Goal: Task Accomplishment & Management: Manage account settings

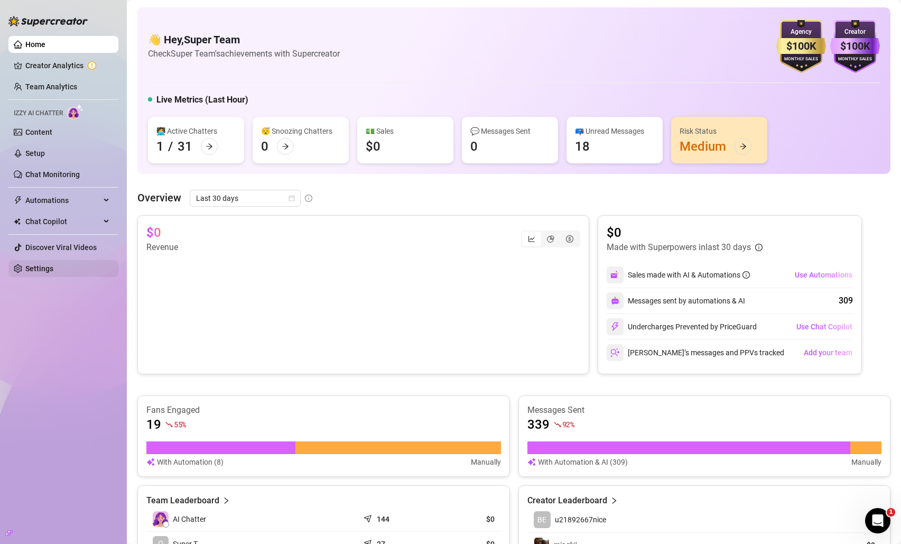
click at [25, 264] on link "Settings" at bounding box center [39, 268] width 28 height 8
click at [46, 271] on link "Settings" at bounding box center [39, 268] width 28 height 8
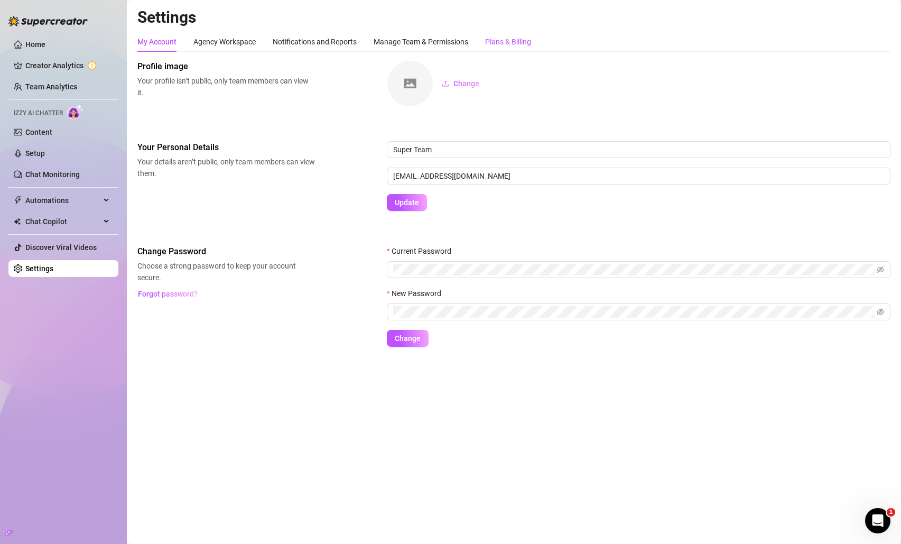
click at [507, 40] on div "Plans & Billing" at bounding box center [508, 42] width 46 height 12
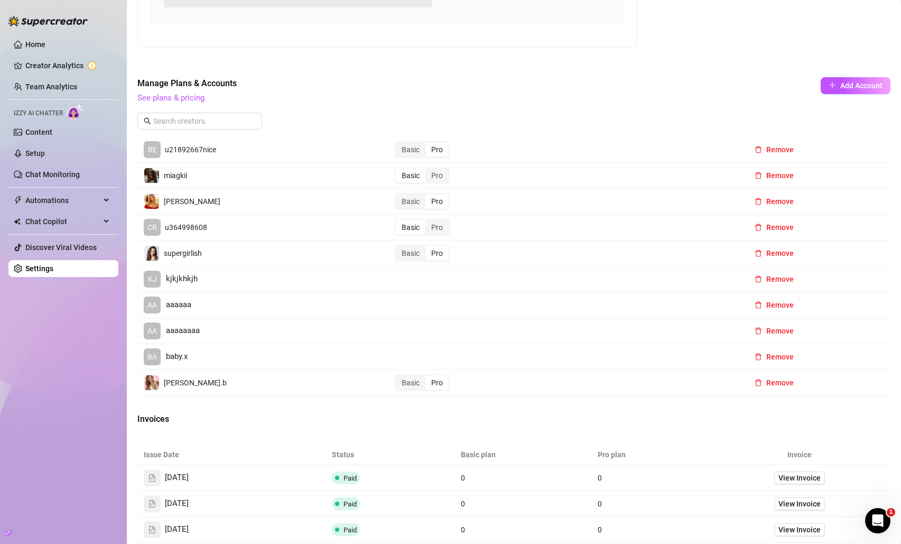
scroll to position [397, 0]
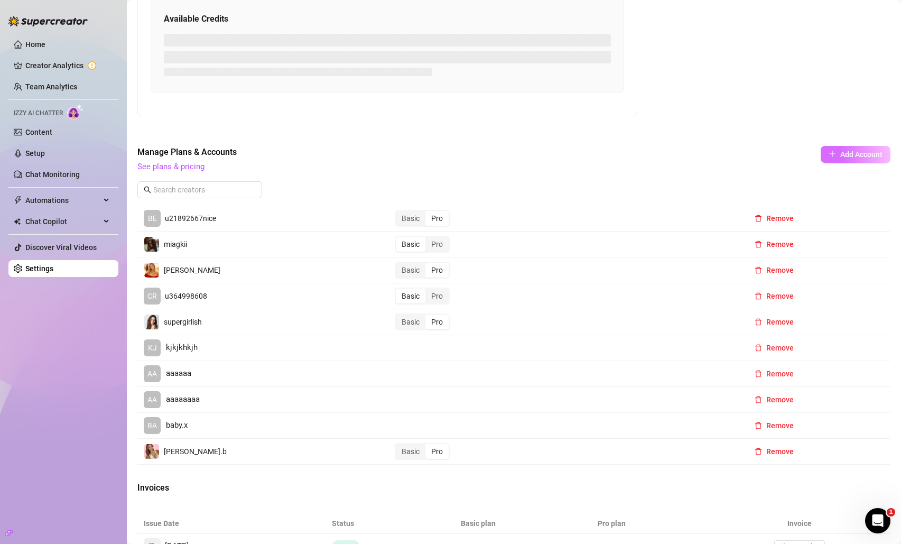
click at [840, 155] on span "Add Account" at bounding box center [861, 154] width 42 height 8
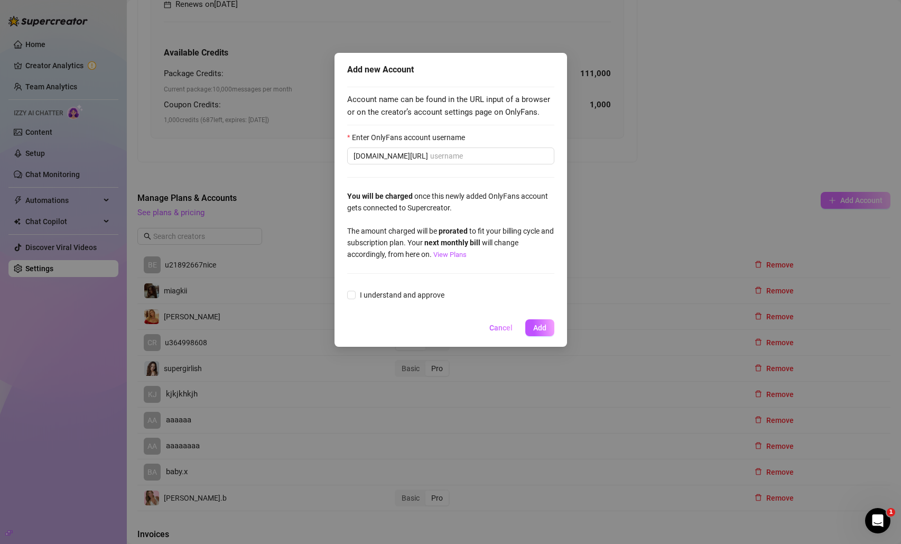
scroll to position [431, 0]
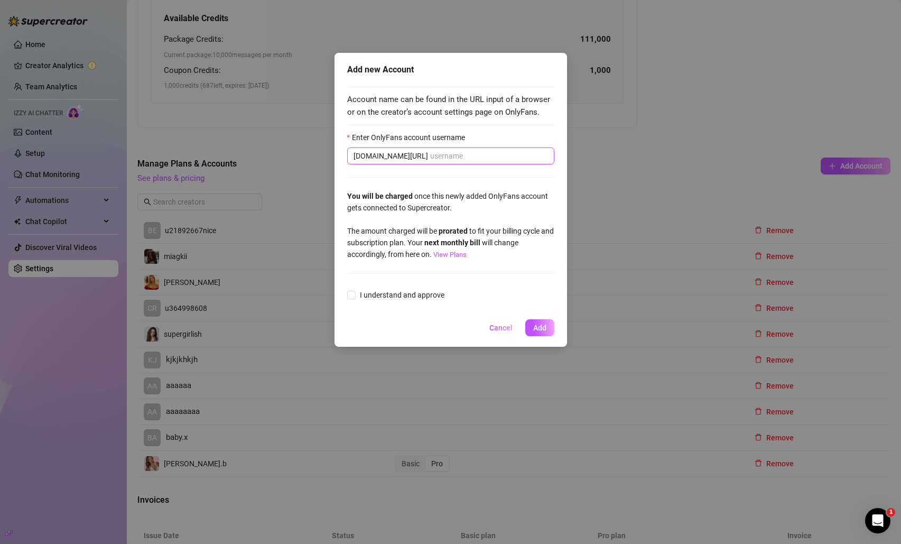
paste input "savsvania"
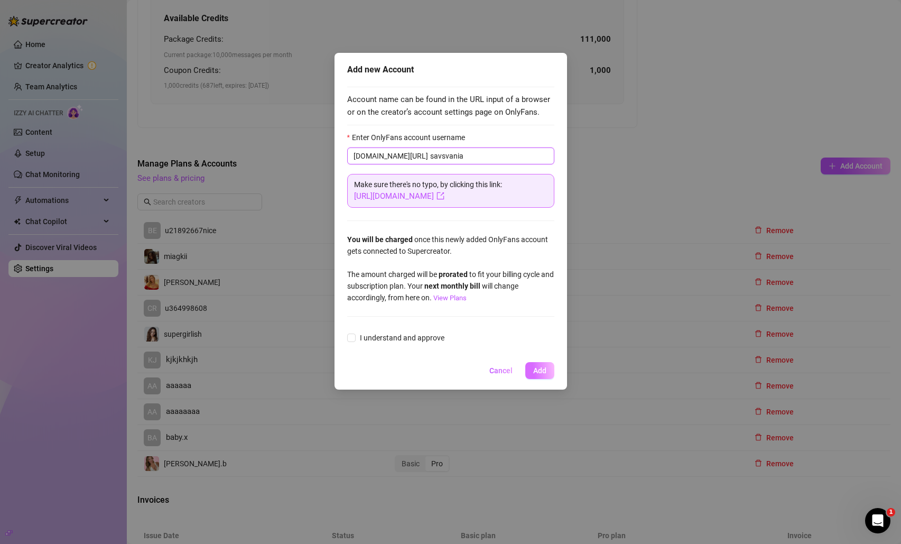
type input "savsvania"
click at [547, 369] on button "Add" at bounding box center [539, 370] width 29 height 17
click at [424, 339] on span "I understand and approve" at bounding box center [401, 338] width 93 height 12
click at [354, 339] on input "I understand and approve" at bounding box center [350, 336] width 7 height 7
checkbox input "true"
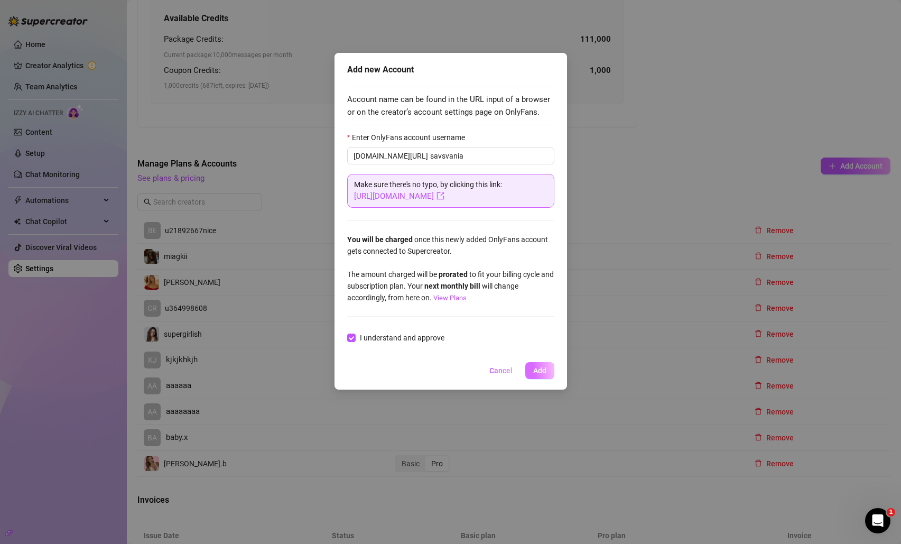
click at [541, 367] on span "Add" at bounding box center [539, 370] width 13 height 8
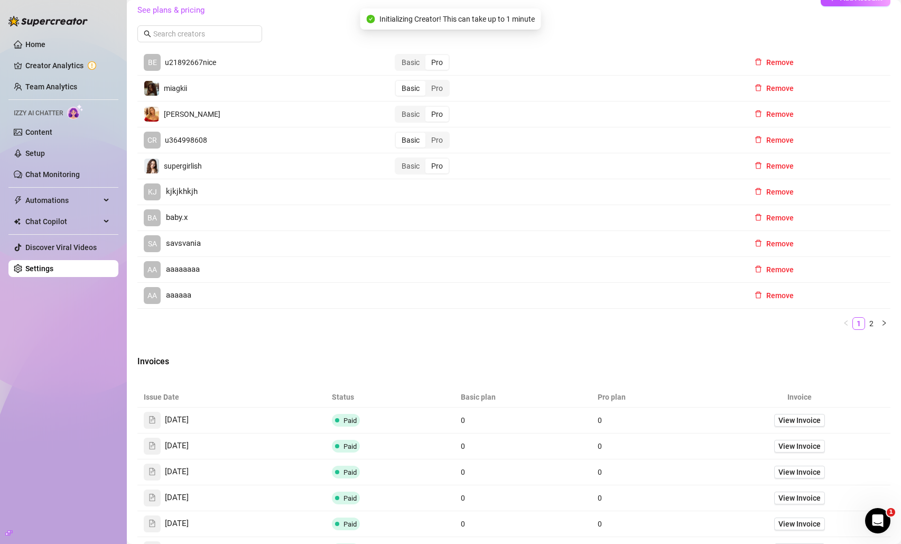
scroll to position [603, 0]
